Goal: Check status: Check status

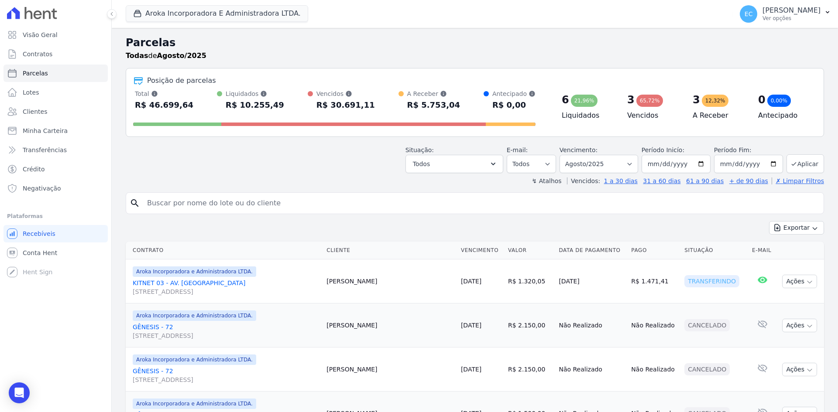
select select
click at [66, 250] on link "Conta Hent" at bounding box center [55, 252] width 104 height 17
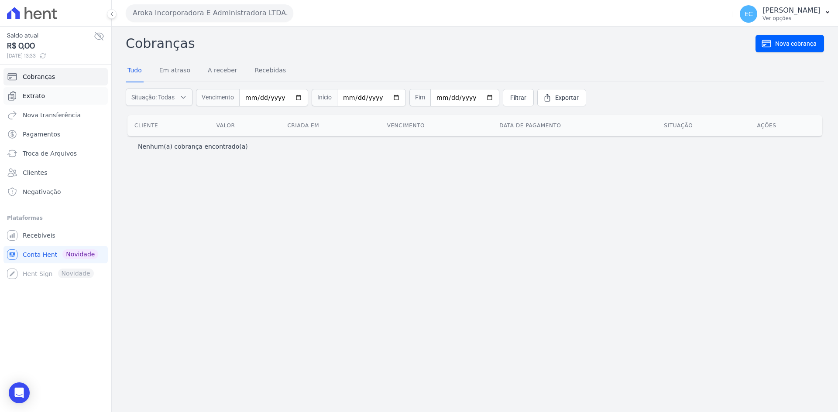
click at [39, 98] on span "Extrato" at bounding box center [34, 96] width 22 height 9
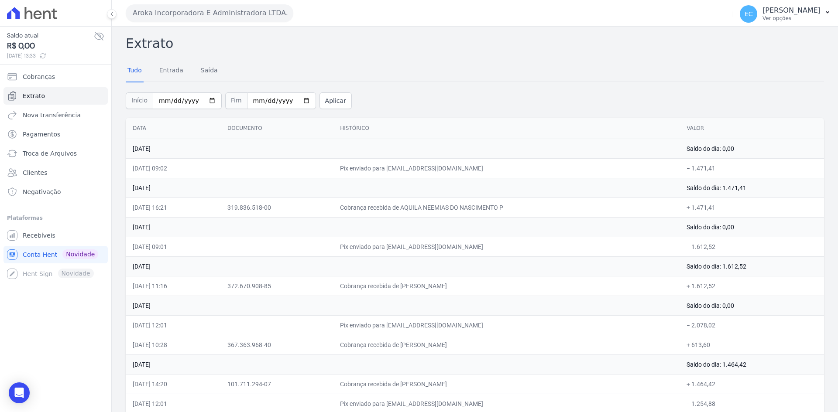
drag, startPoint x: 146, startPoint y: 19, endPoint x: 174, endPoint y: 86, distance: 73.2
click at [146, 19] on button "Aroka Incorporadora E Administradora LTDA." at bounding box center [210, 12] width 168 height 17
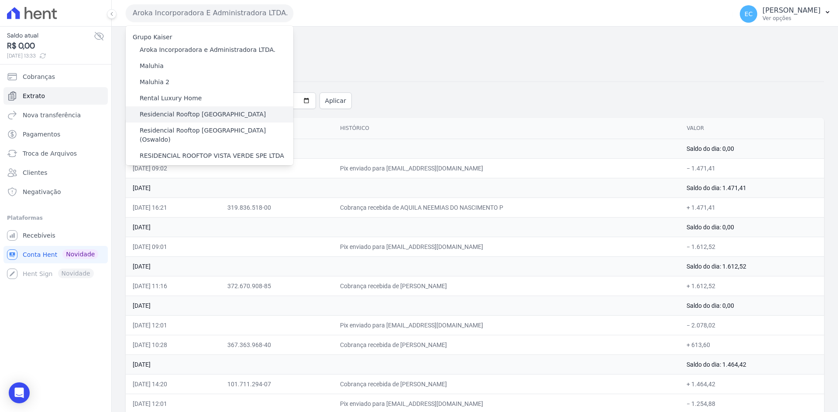
click at [182, 112] on label "Residencial Rooftop [GEOGRAPHIC_DATA]" at bounding box center [203, 114] width 126 height 9
click at [0, 0] on input "Residencial Rooftop [GEOGRAPHIC_DATA]" at bounding box center [0, 0] width 0 height 0
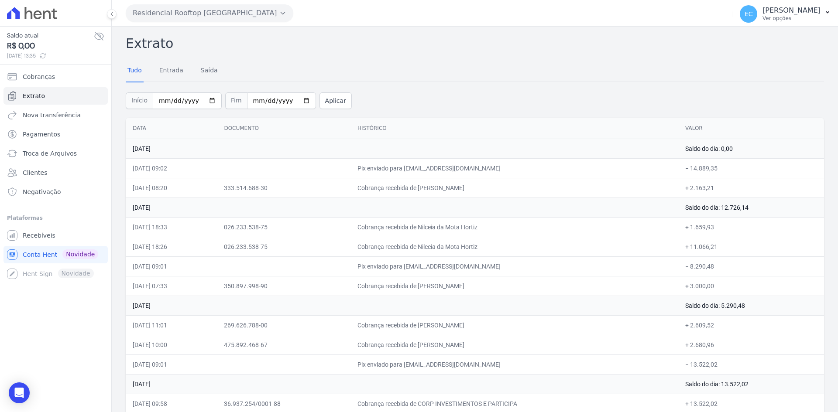
click at [169, 12] on button "Residencial Rooftop [GEOGRAPHIC_DATA]" at bounding box center [210, 12] width 168 height 17
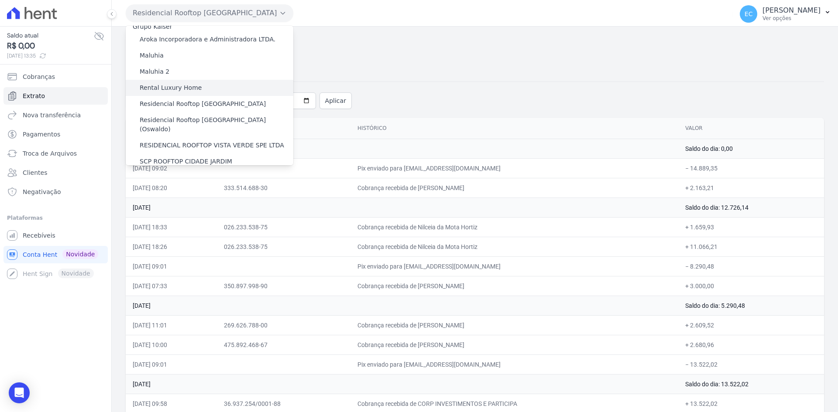
scroll to position [13, 0]
click at [257, 117] on div "Residencial Rooftop [GEOGRAPHIC_DATA] (Oswaldo)" at bounding box center [210, 122] width 168 height 25
click at [251, 115] on label "Residencial Rooftop [GEOGRAPHIC_DATA] (Oswaldo)" at bounding box center [217, 122] width 154 height 18
click at [0, 0] on input "Residencial Rooftop [GEOGRAPHIC_DATA] (Oswaldo)" at bounding box center [0, 0] width 0 height 0
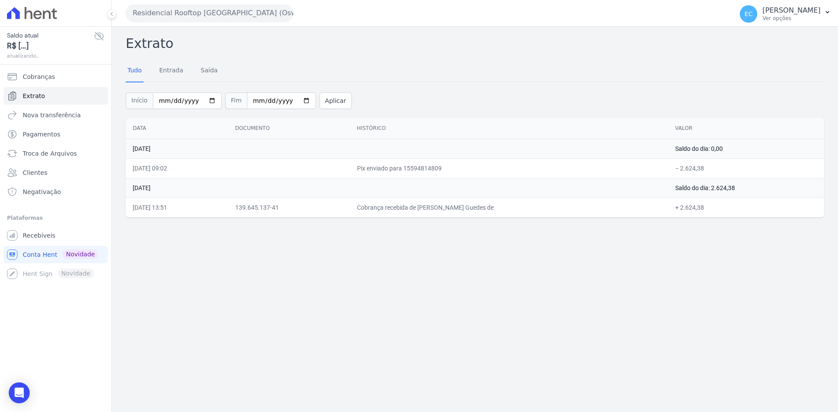
click at [173, 14] on button "Residencial Rooftop [GEOGRAPHIC_DATA] (Oswaldo)" at bounding box center [210, 12] width 168 height 17
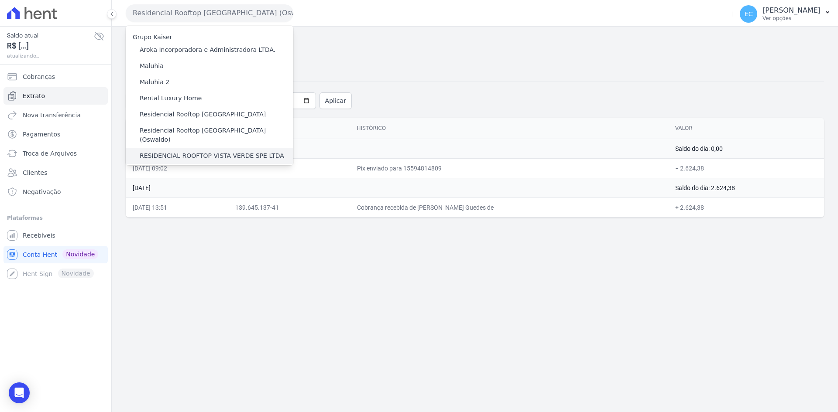
click at [248, 151] on label "RESIDENCIAL ROOFTOP VISTA VERDE SPE LTDA" at bounding box center [212, 155] width 144 height 9
click at [0, 0] on input "RESIDENCIAL ROOFTOP VISTA VERDE SPE LTDA" at bounding box center [0, 0] width 0 height 0
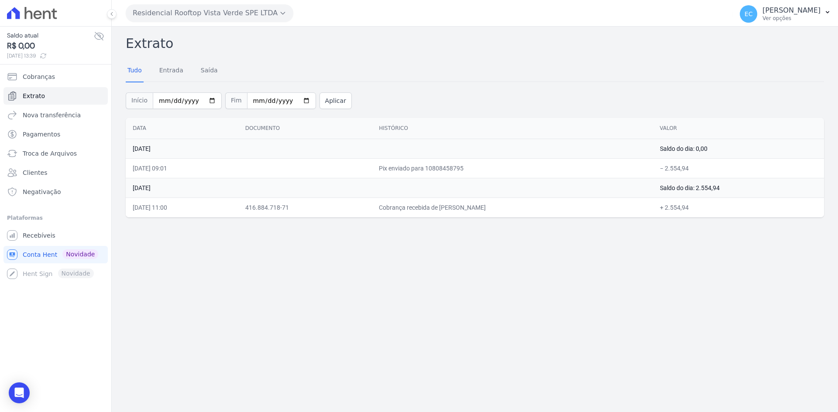
click at [163, 12] on button "Residencial Rooftop Vista Verde SPE LTDA" at bounding box center [210, 12] width 168 height 17
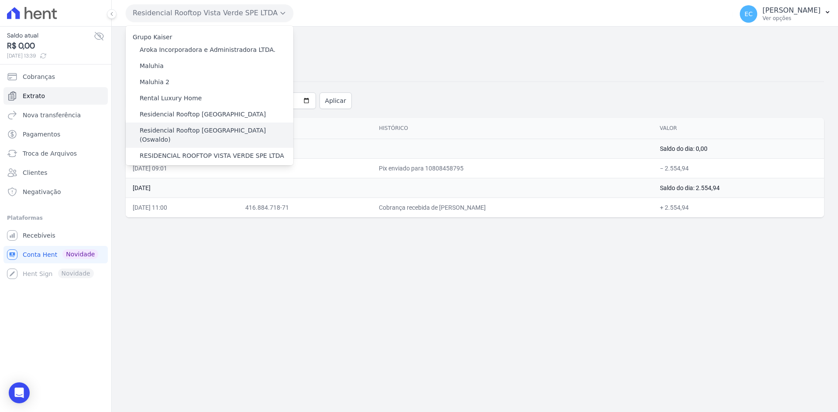
click at [222, 134] on label "Residencial Rooftop [GEOGRAPHIC_DATA] (Oswaldo)" at bounding box center [217, 135] width 154 height 18
click at [0, 0] on input "Residencial Rooftop [GEOGRAPHIC_DATA] (Oswaldo)" at bounding box center [0, 0] width 0 height 0
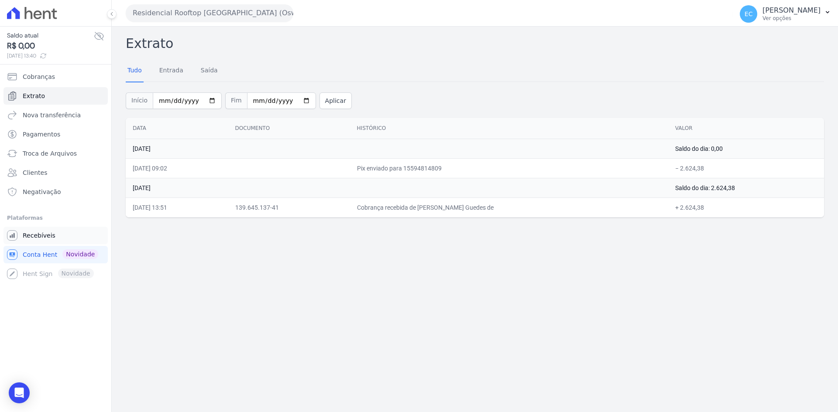
click at [47, 233] on span "Recebíveis" at bounding box center [39, 235] width 33 height 9
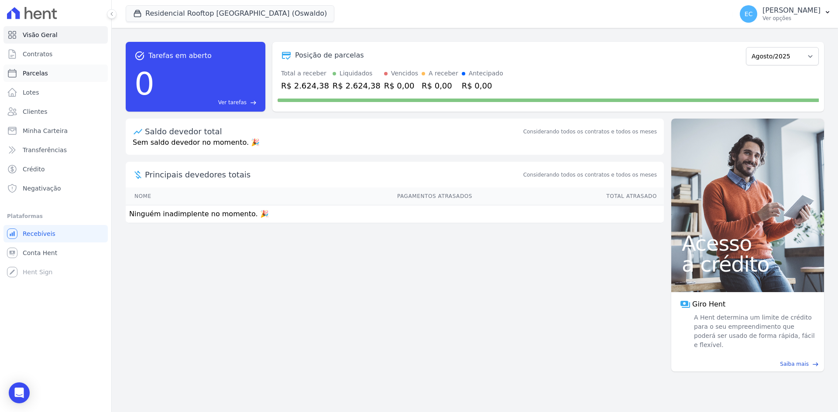
click at [53, 73] on link "Parcelas" at bounding box center [55, 73] width 104 height 17
select select
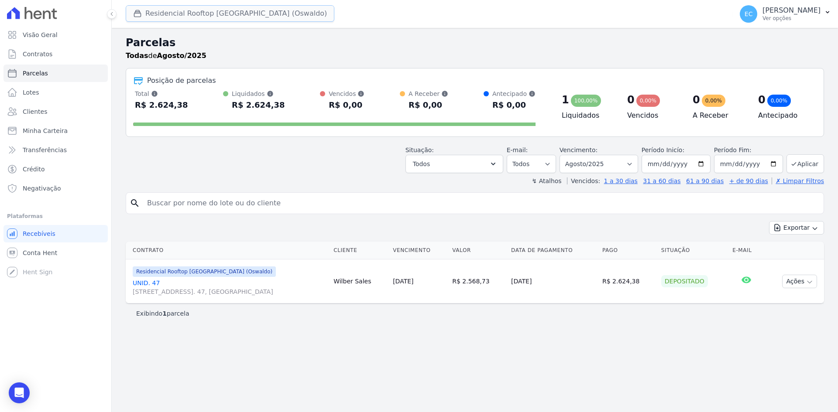
click at [157, 17] on button "Residencial Rooftop [GEOGRAPHIC_DATA] (Oswaldo)" at bounding box center [230, 13] width 209 height 17
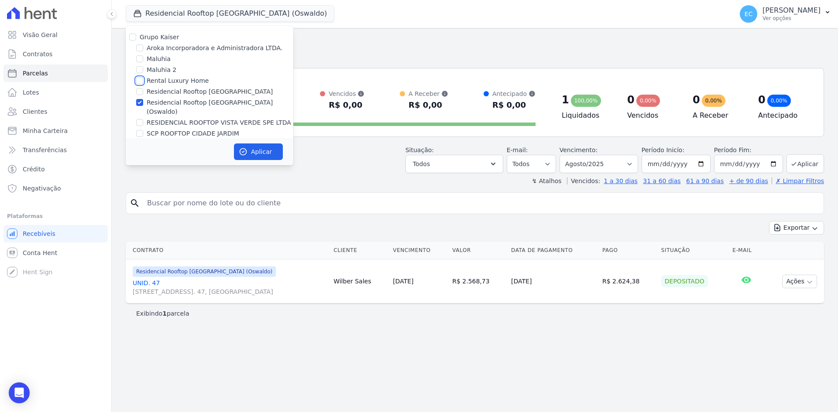
click at [143, 80] on input "Rental Luxury Home" at bounding box center [139, 80] width 7 height 7
checkbox input "true"
click at [138, 90] on input "Residencial Rooftop [GEOGRAPHIC_DATA]" at bounding box center [139, 91] width 7 height 7
checkbox input "true"
click at [140, 80] on input "Rental Luxury Home" at bounding box center [139, 80] width 7 height 7
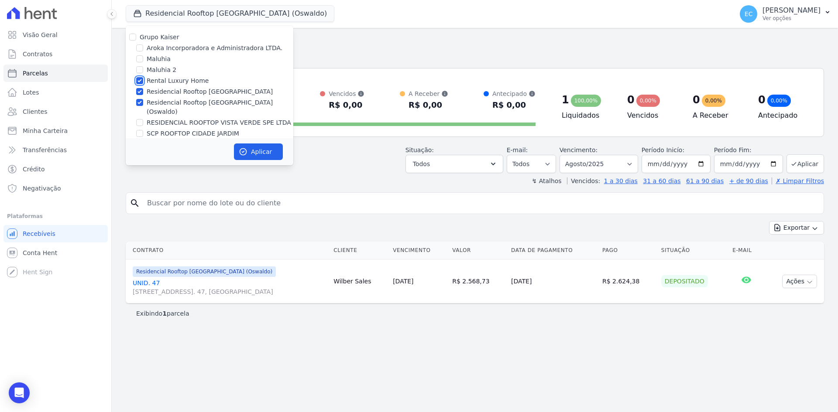
checkbox input "false"
click at [137, 103] on input "Residencial Rooftop [GEOGRAPHIC_DATA] (Oswaldo)" at bounding box center [139, 102] width 7 height 7
checkbox input "false"
click at [262, 149] on button "Aplicar" at bounding box center [258, 152] width 49 height 17
select select
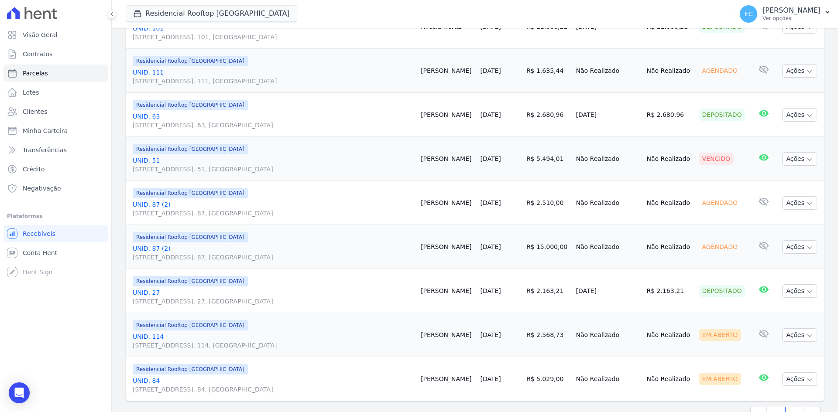
scroll to position [987, 0]
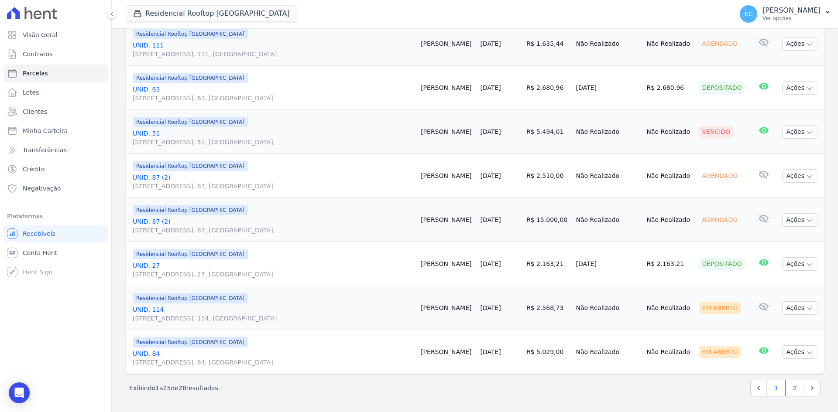
click at [146, 132] on link "UNID. 51 Alameda Harvey C Weeks, 54, Apto. 51, Cidade Vista Verde" at bounding box center [273, 137] width 281 height 17
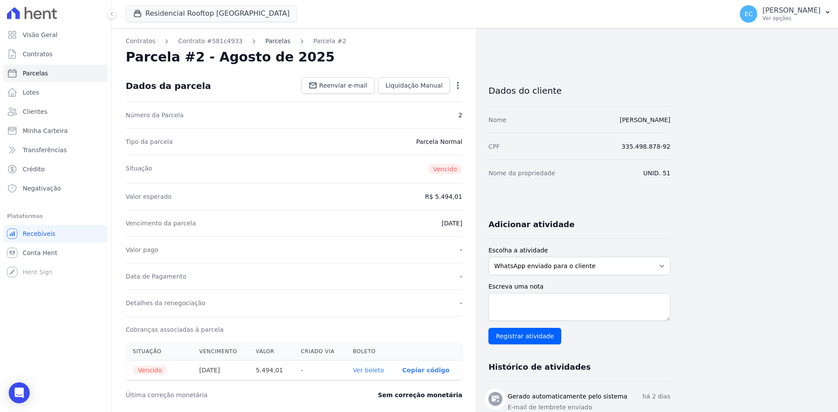
click at [271, 43] on link "Parcelas" at bounding box center [277, 41] width 25 height 9
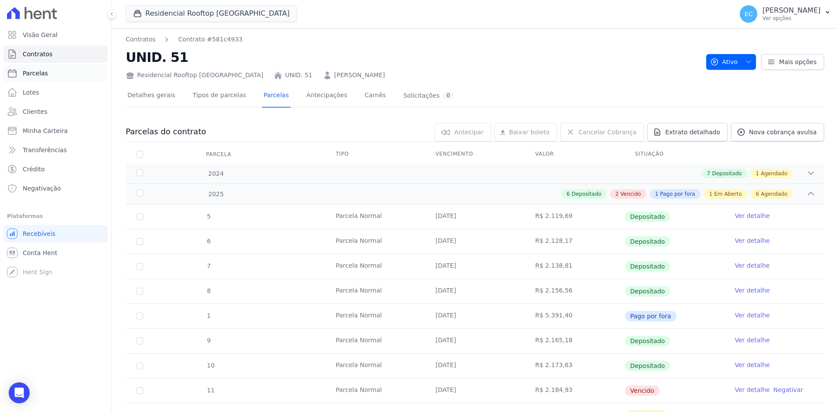
click at [60, 76] on link "Parcelas" at bounding box center [55, 73] width 104 height 17
select select
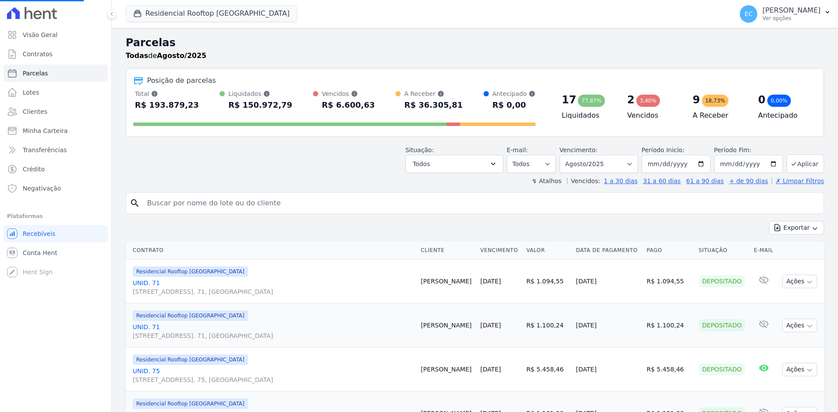
select select
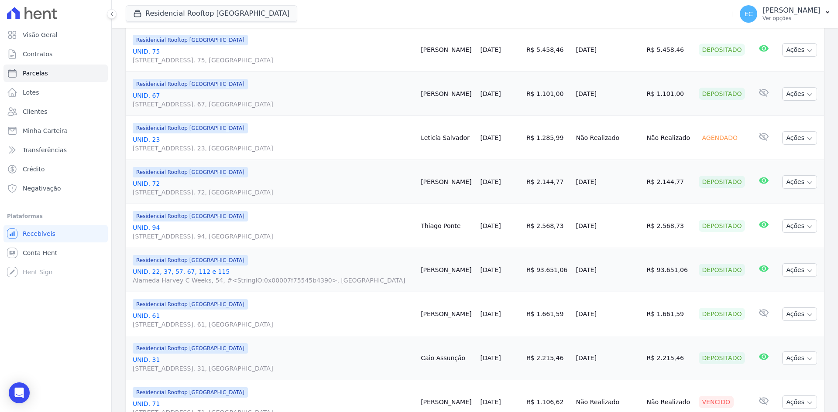
scroll to position [202, 0]
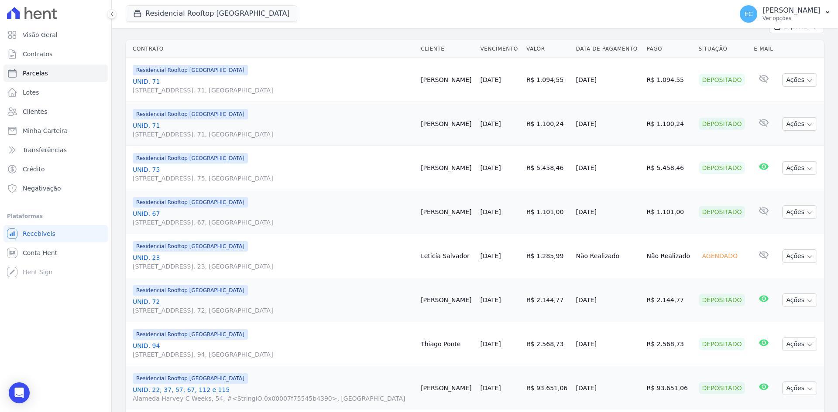
click at [292, 19] on div "Residencial Rooftop Vista Verde Grupo Kaiser Aroka Incorporadora e Administrado…" at bounding box center [427, 14] width 603 height 29
click at [477, 18] on div "Residencial Rooftop Vista Verde Grupo Kaiser Aroka Incorporadora e Administrado…" at bounding box center [427, 14] width 603 height 29
click at [301, 19] on div "Residencial Rooftop Vista Verde Grupo Kaiser Aroka Incorporadora e Administrado…" at bounding box center [427, 14] width 603 height 29
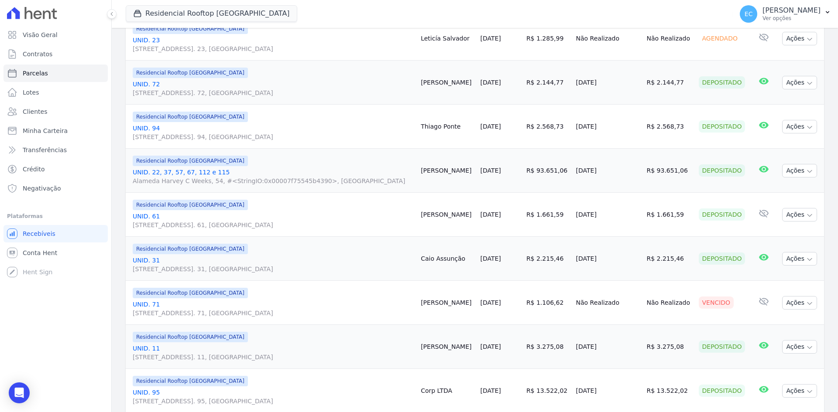
scroll to position [420, 0]
click at [281, 14] on div "Residencial Rooftop Vista Verde Grupo Kaiser Aroka Incorporadora e Administrado…" at bounding box center [427, 14] width 603 height 29
click at [312, 20] on div "Residencial Rooftop Vista Verde Grupo Kaiser Aroka Incorporadora e Administrado…" at bounding box center [427, 14] width 603 height 29
click at [287, 4] on div "Residencial Rooftop Vista Verde Grupo Kaiser Aroka Incorporadora e Administrado…" at bounding box center [427, 14] width 603 height 29
click at [300, 8] on div "Residencial Rooftop Vista Verde Grupo Kaiser Aroka Incorporadora e Administrado…" at bounding box center [427, 14] width 603 height 29
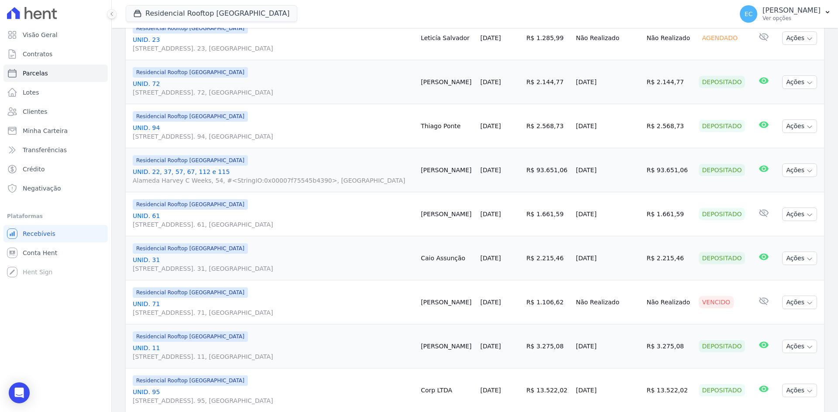
click at [273, 12] on div "Residencial Rooftop Vista Verde Grupo Kaiser Aroka Incorporadora e Administrado…" at bounding box center [427, 14] width 603 height 29
click at [319, 14] on div "Residencial Rooftop Vista Verde Grupo Kaiser Aroka Incorporadora e Administrado…" at bounding box center [427, 14] width 603 height 29
click at [336, 12] on div "Residencial Rooftop Vista Verde Grupo Kaiser Aroka Incorporadora e Administrado…" at bounding box center [427, 14] width 603 height 29
